Goal: Task Accomplishment & Management: Manage account settings

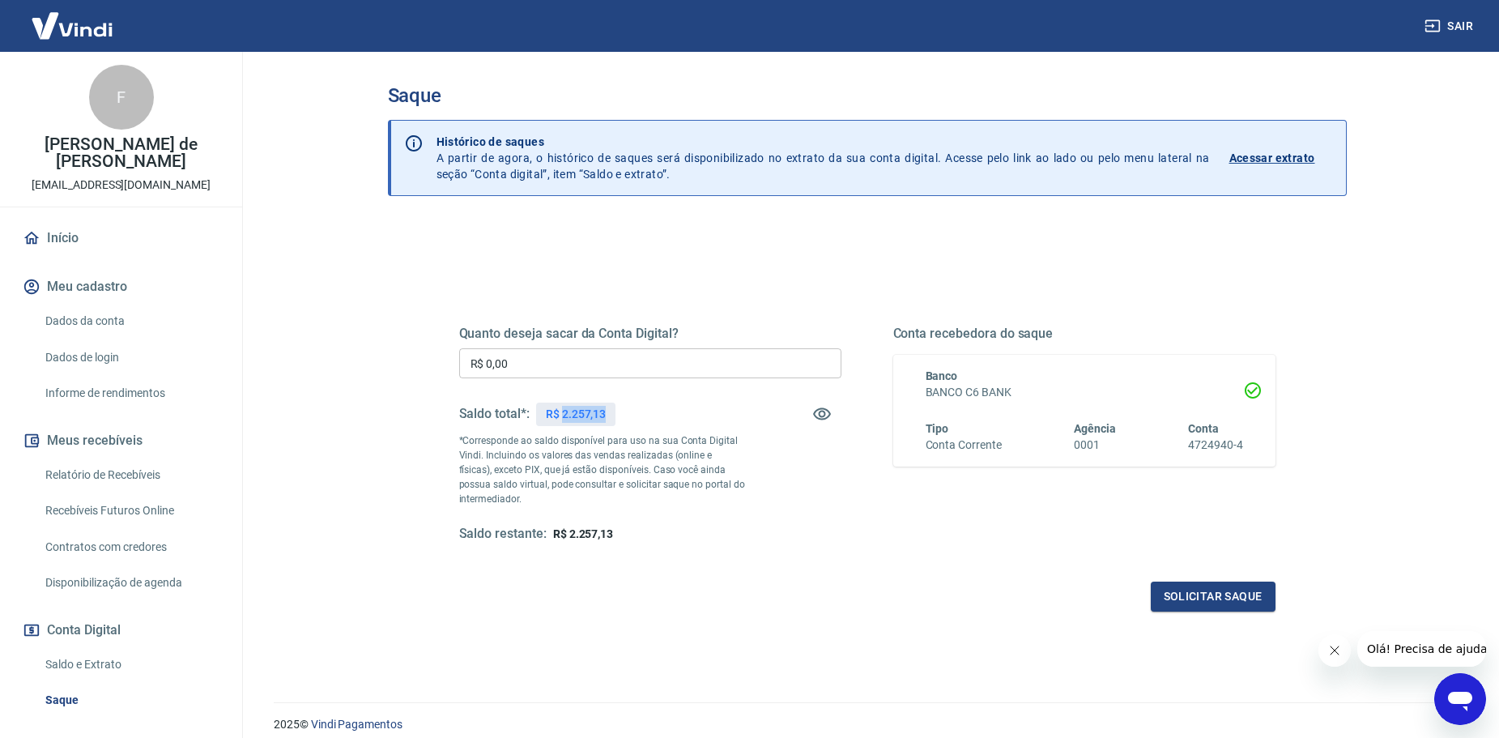
drag, startPoint x: 562, startPoint y: 412, endPoint x: 606, endPoint y: 420, distance: 44.3
click at [606, 420] on p "R$ 2.257,13" at bounding box center [576, 414] width 60 height 17
copy p "2.257,13"
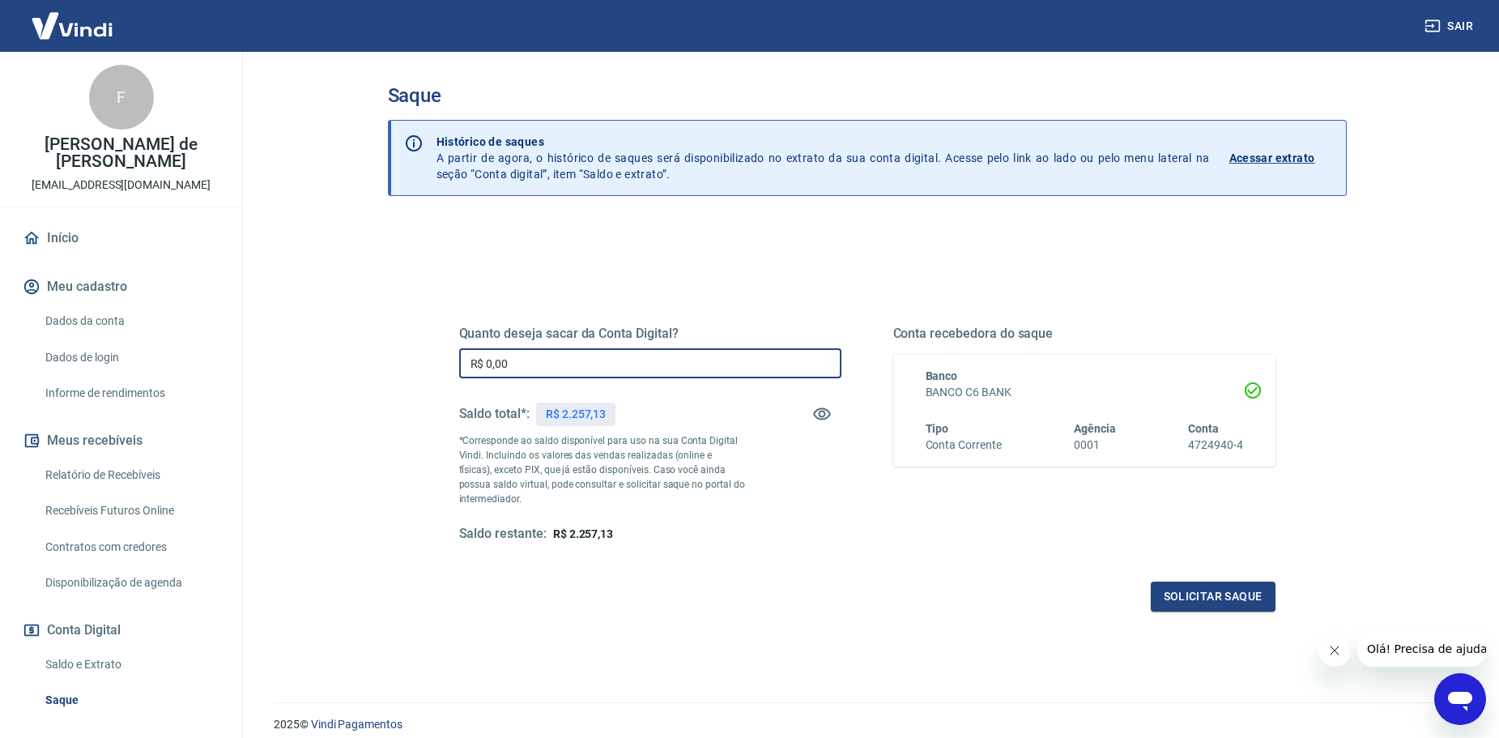
drag, startPoint x: 522, startPoint y: 371, endPoint x: 424, endPoint y: 357, distance: 99.0
click at [424, 357] on div "Quanto deseja sacar da Conta Digital? R$ 0,00 ​ Saldo total*: R$ 2.257,13 *Corr…" at bounding box center [867, 442] width 894 height 377
paste input "2.257,13"
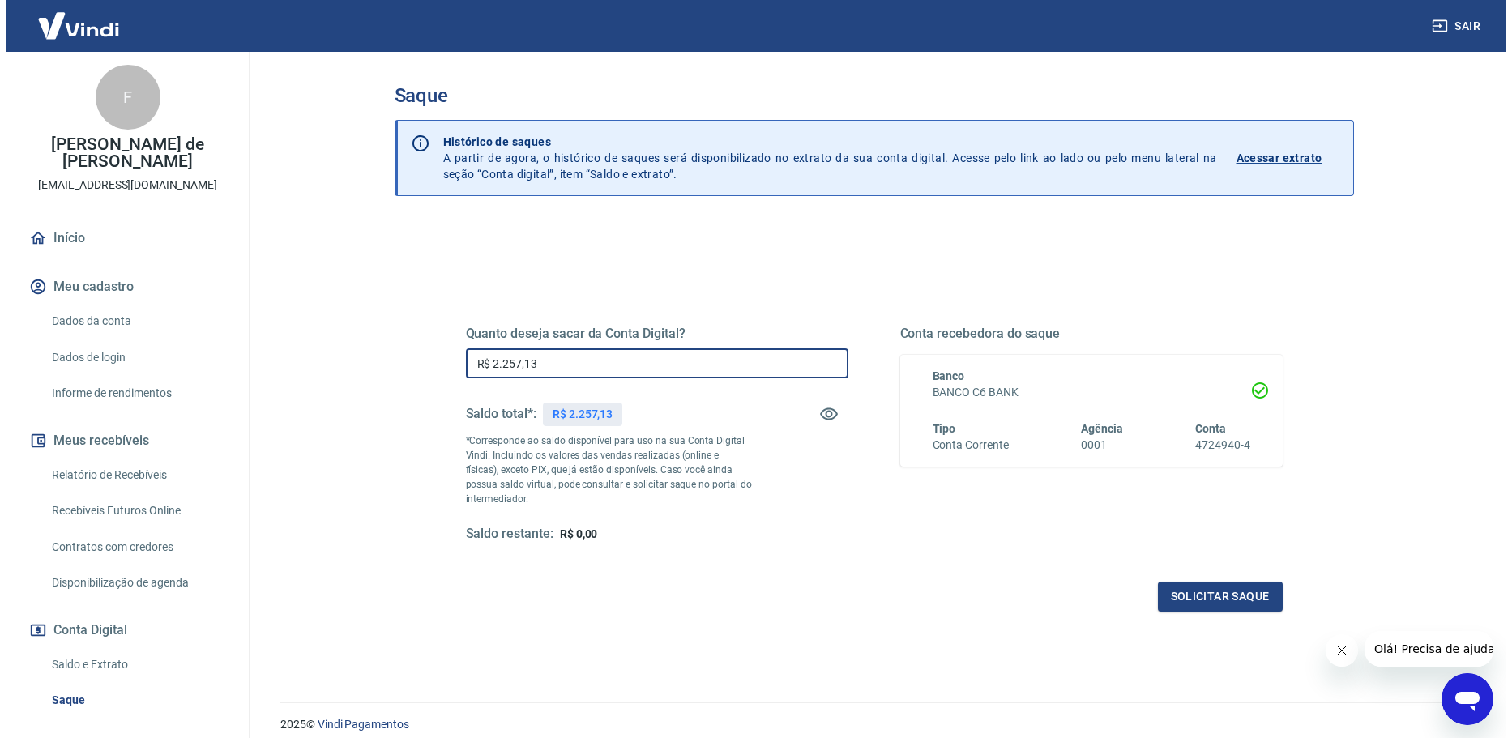
scroll to position [64, 0]
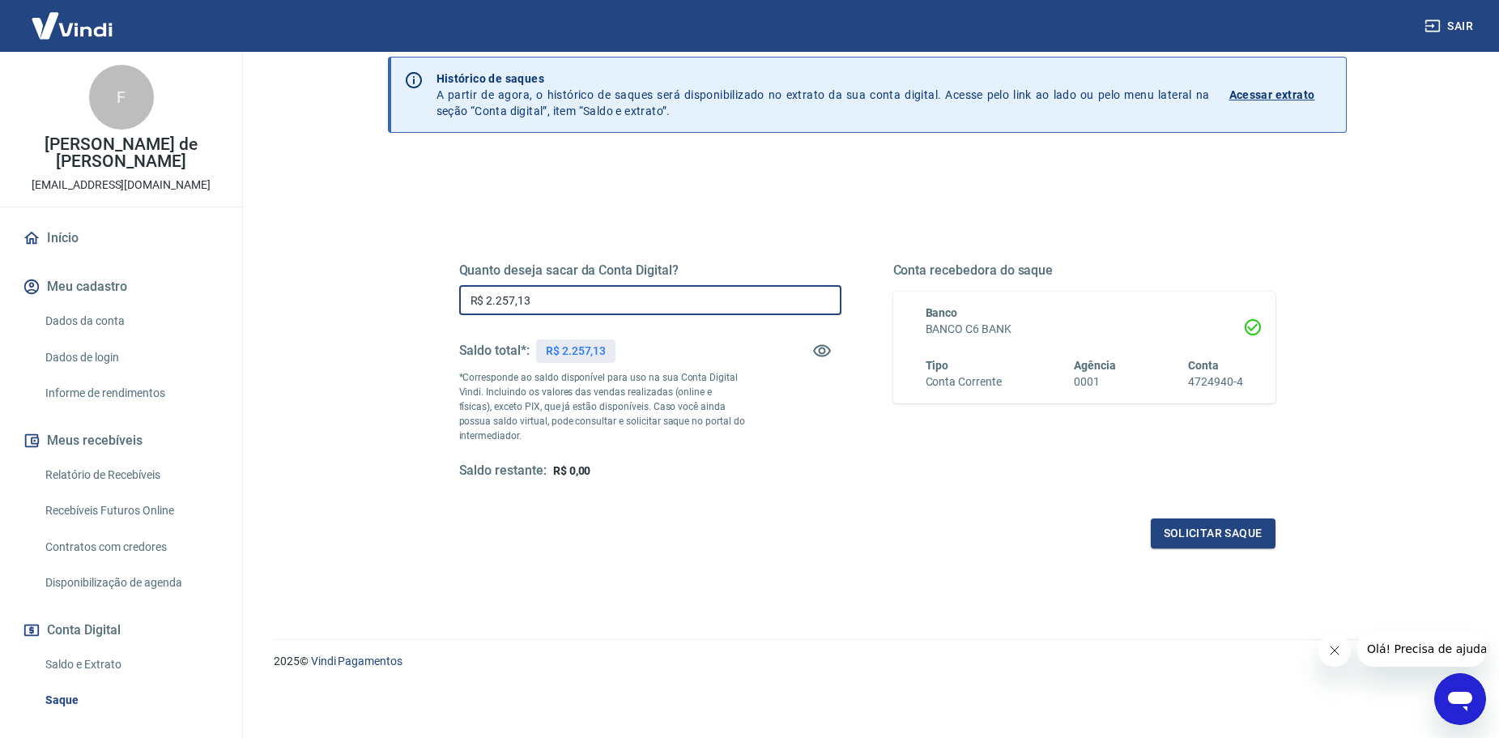
type input "R$ 2.257,13"
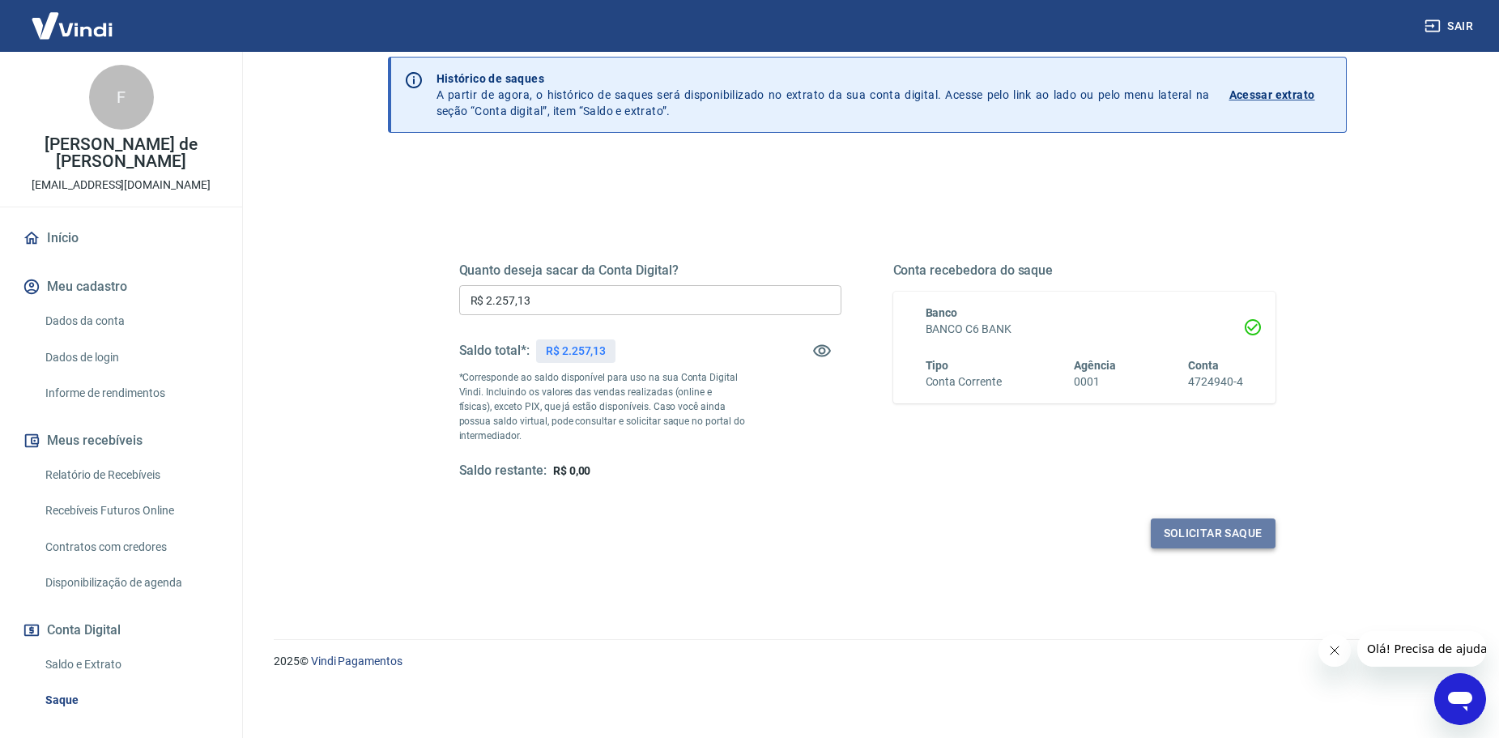
click at [1220, 543] on button "Solicitar saque" at bounding box center [1213, 533] width 125 height 30
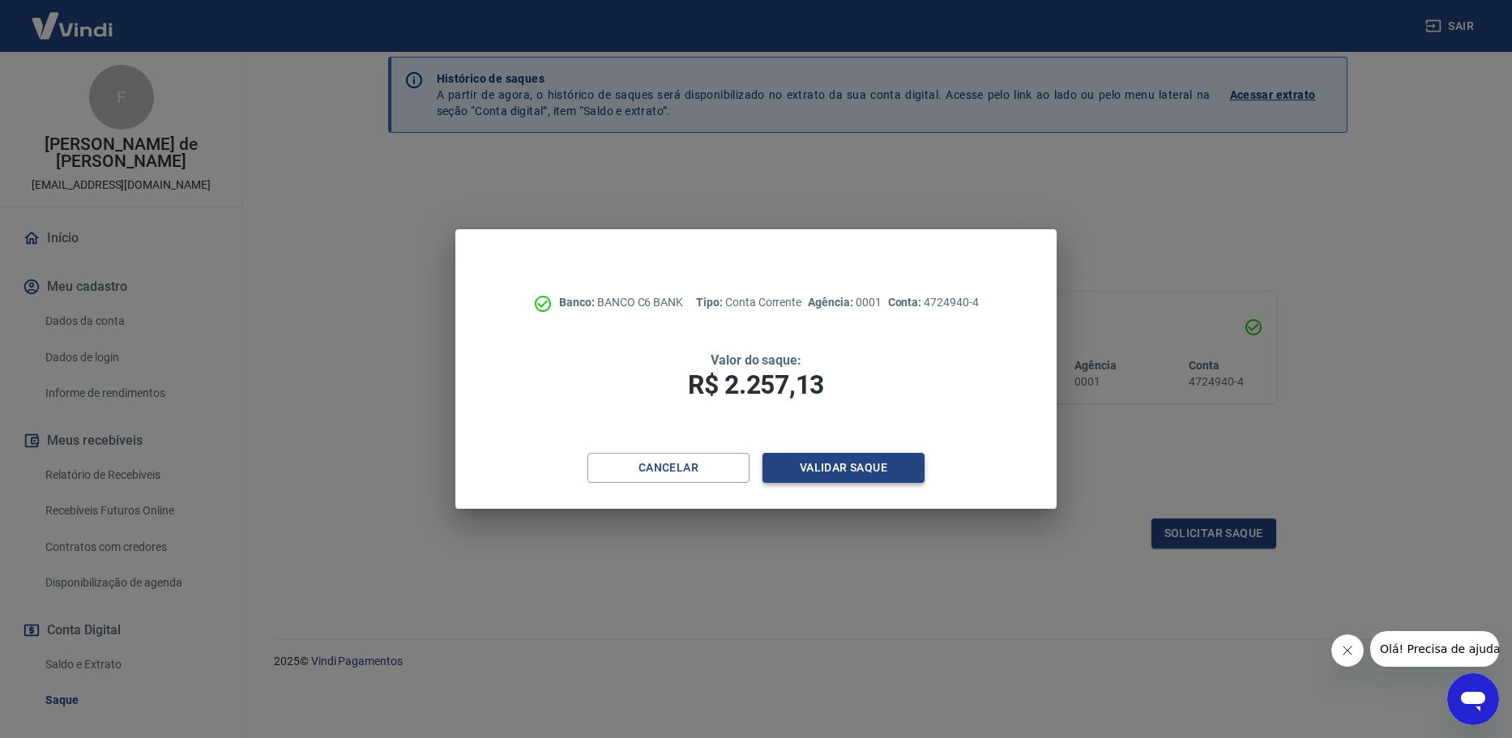
click at [816, 458] on button "Validar saque" at bounding box center [843, 468] width 162 height 30
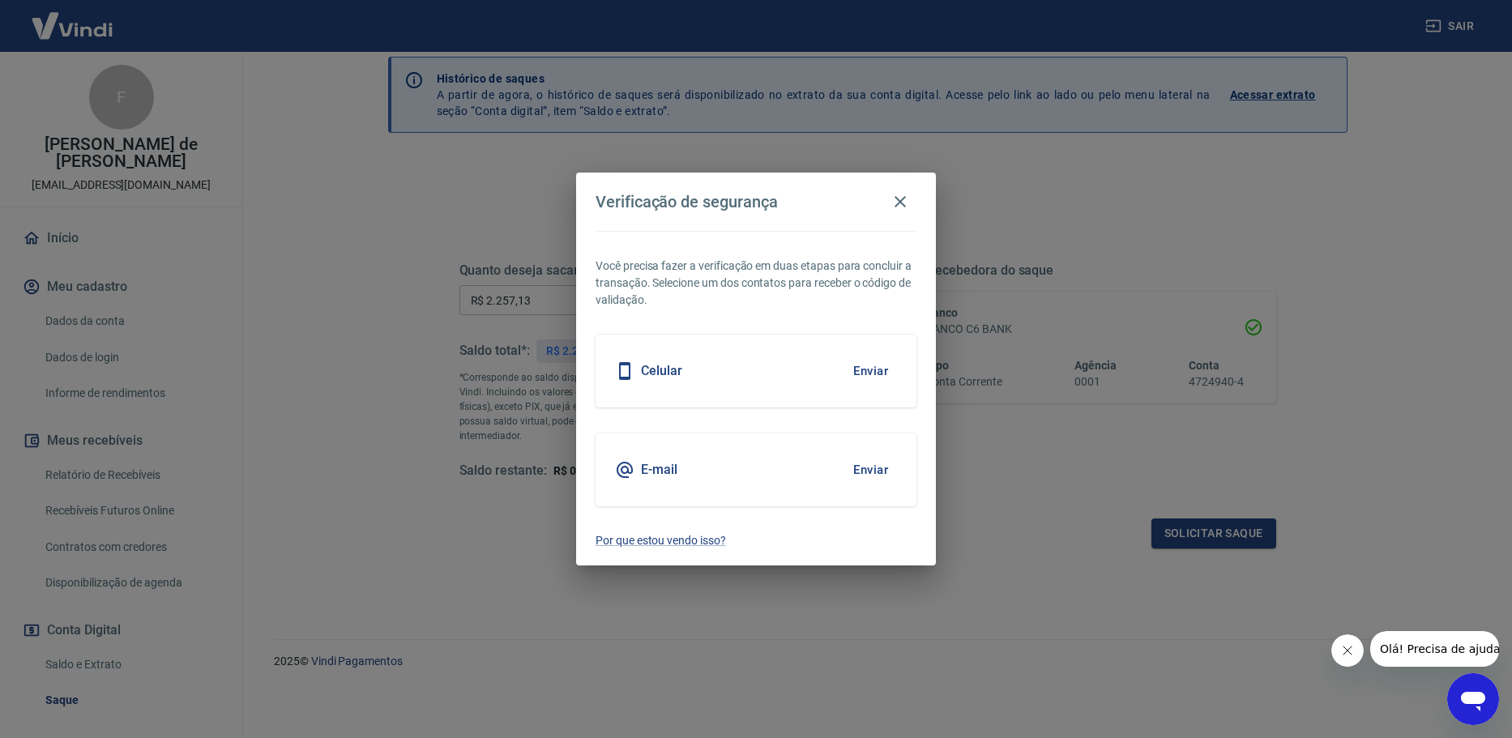
click at [681, 378] on h5 "Celular" at bounding box center [661, 371] width 41 height 16
click at [893, 371] on button "Enviar" at bounding box center [870, 371] width 53 height 34
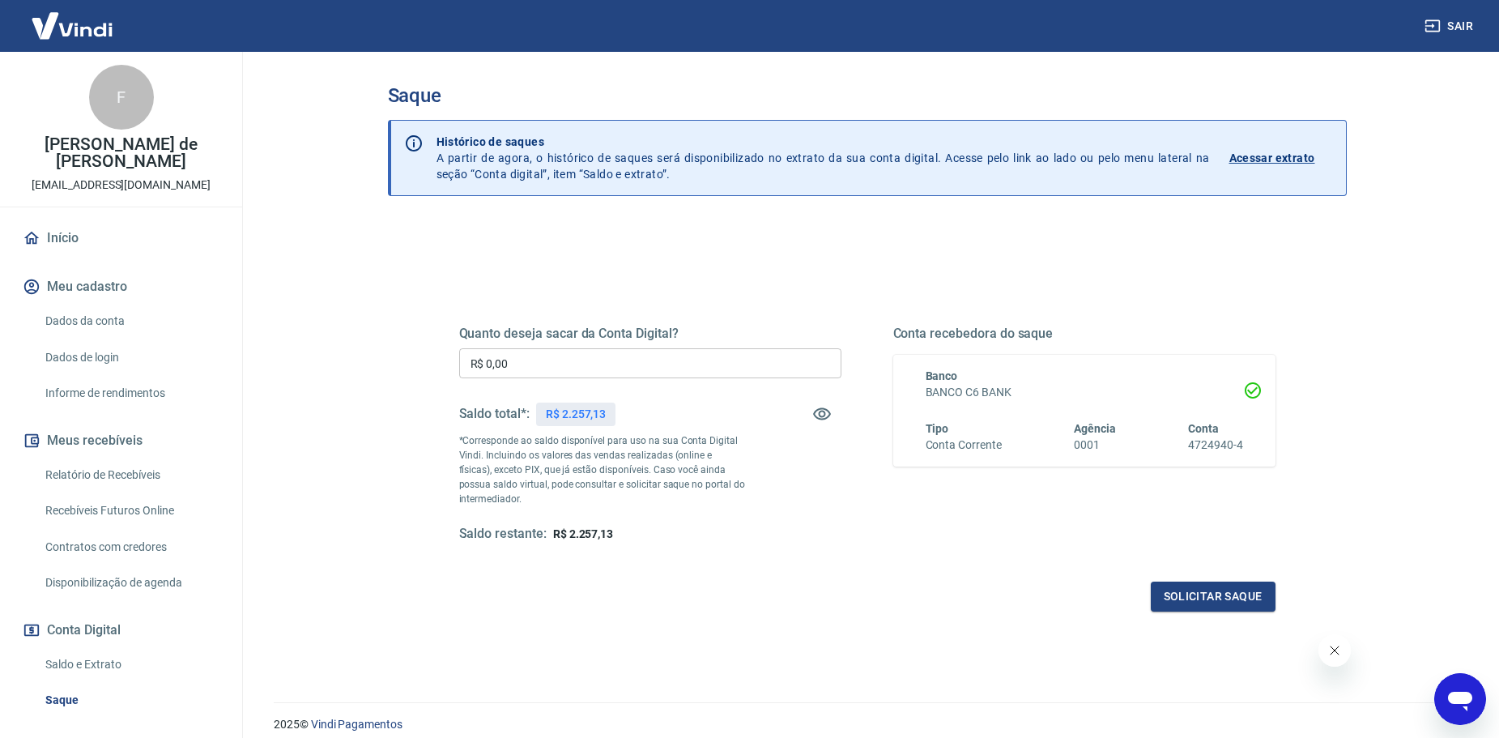
click at [70, 28] on img at bounding box center [71, 25] width 105 height 49
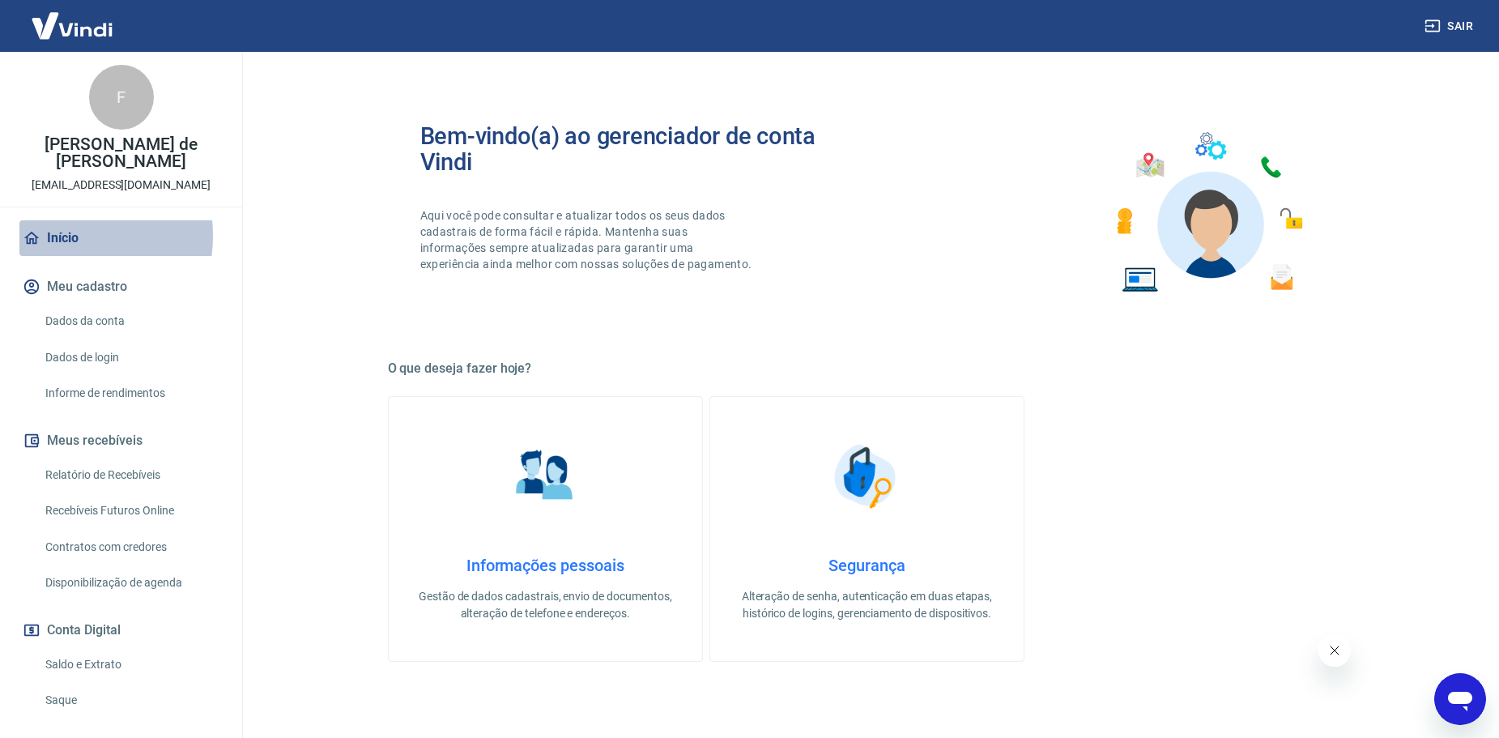
click at [65, 236] on link "Início" at bounding box center [120, 238] width 203 height 36
click at [101, 664] on link "Saldo e Extrato" at bounding box center [131, 664] width 184 height 33
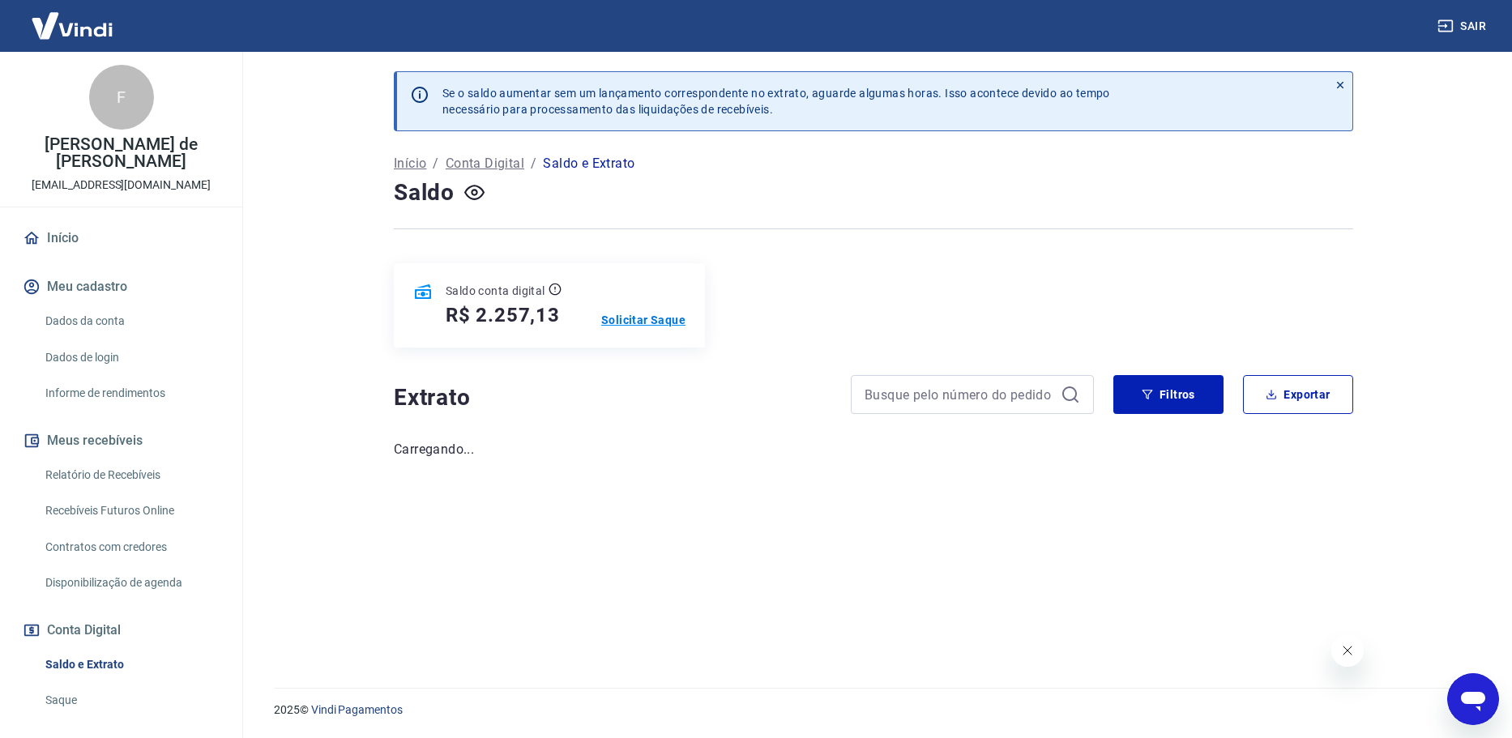
click at [621, 316] on p "Solicitar Saque" at bounding box center [643, 320] width 84 height 16
